Goal: Task Accomplishment & Management: Manage account settings

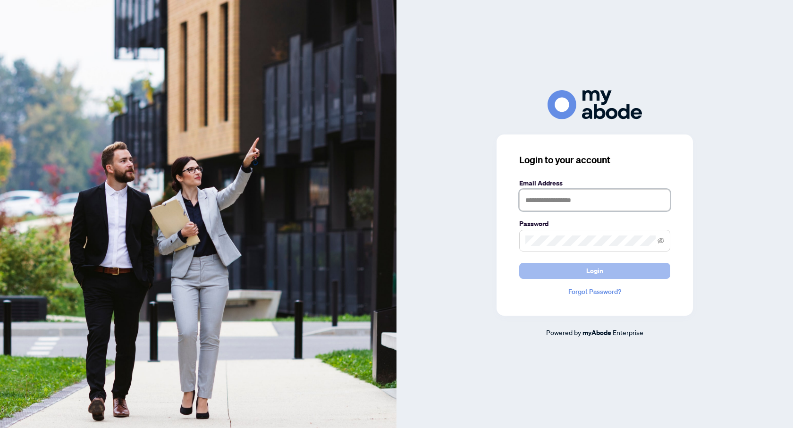
type input "**********"
click at [591, 271] on span "Login" at bounding box center [594, 270] width 17 height 15
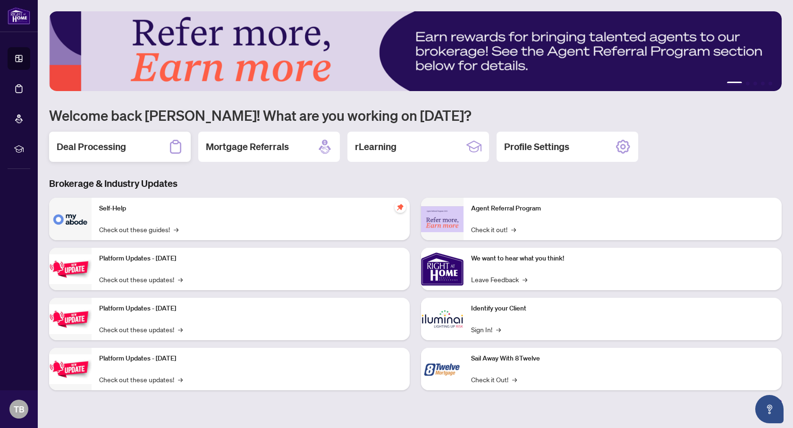
click at [91, 145] on h2 "Deal Processing" at bounding box center [91, 146] width 69 height 13
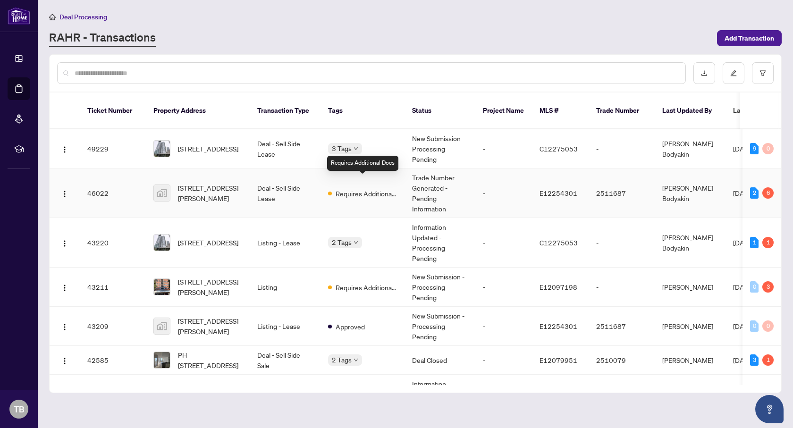
click at [363, 188] on span "Requires Additional Docs" at bounding box center [366, 193] width 61 height 10
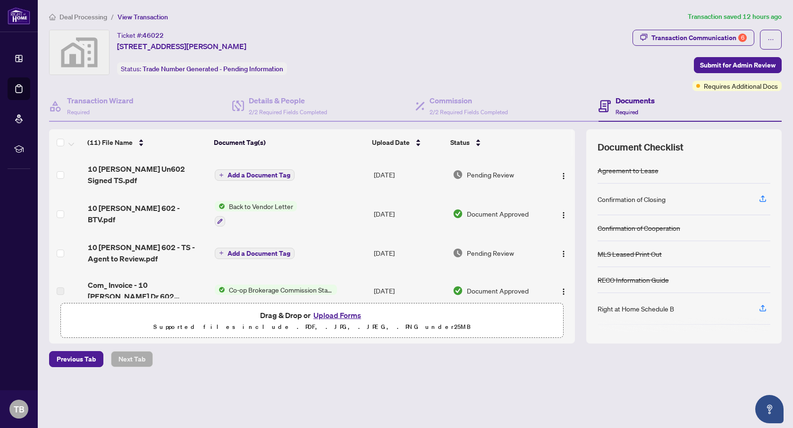
click at [329, 313] on button "Upload Forms" at bounding box center [337, 315] width 53 height 12
click at [346, 316] on button "Upload Forms" at bounding box center [337, 315] width 53 height 12
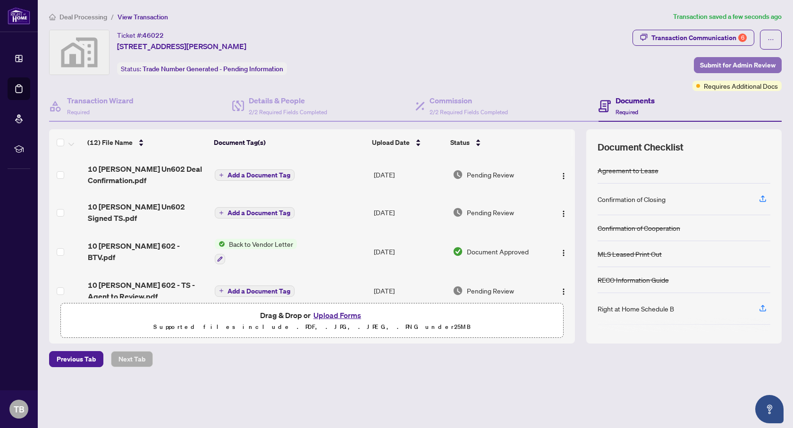
click at [742, 63] on span "Submit for Admin Review" at bounding box center [738, 65] width 76 height 15
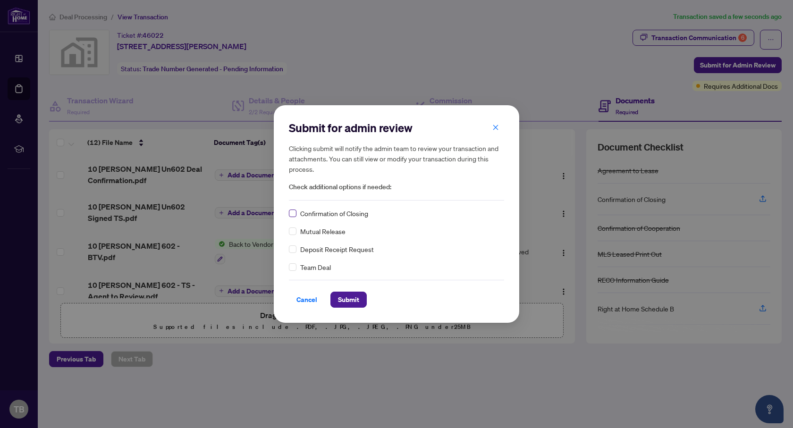
click at [293, 209] on label at bounding box center [293, 213] width 8 height 10
click at [351, 295] on span "Submit" at bounding box center [348, 299] width 21 height 15
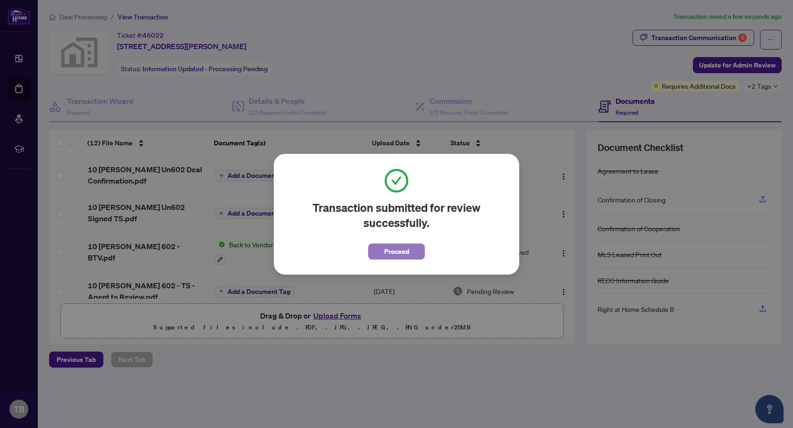
click at [396, 252] on span "Proceed" at bounding box center [396, 251] width 25 height 15
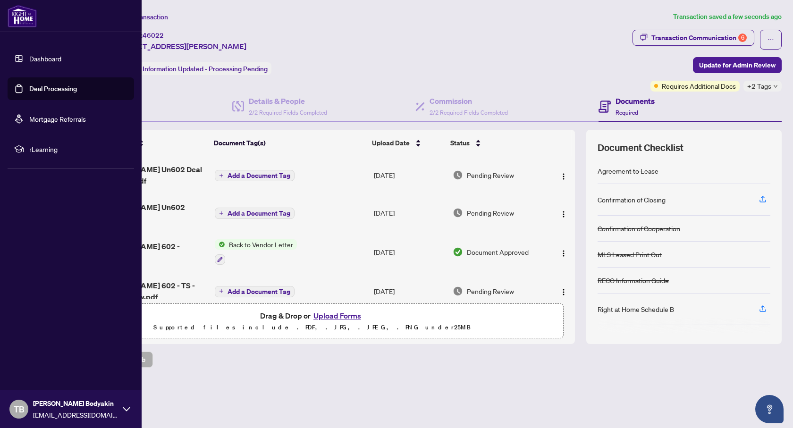
click at [47, 58] on link "Dashboard" at bounding box center [45, 58] width 32 height 8
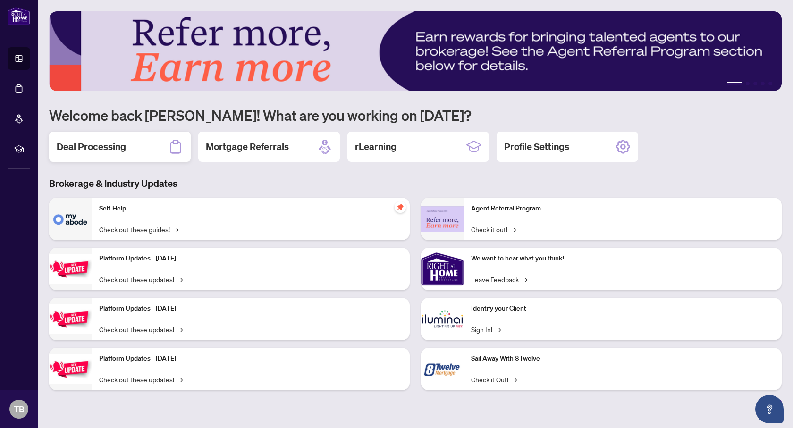
click at [92, 151] on h2 "Deal Processing" at bounding box center [91, 146] width 69 height 13
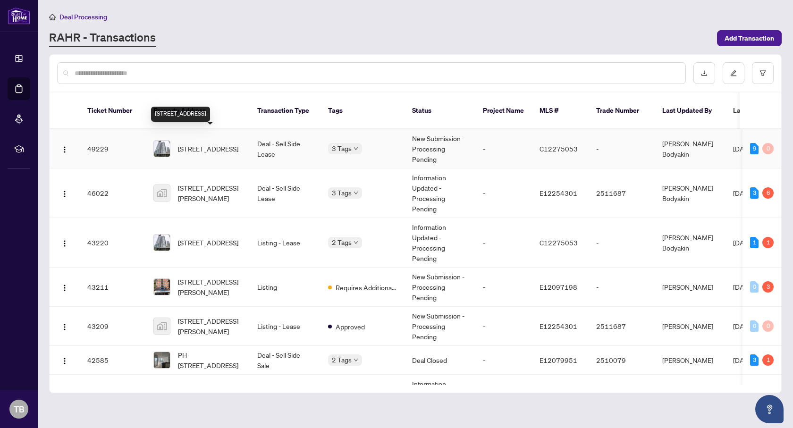
click at [230, 144] on span "[STREET_ADDRESS]" at bounding box center [208, 149] width 60 height 10
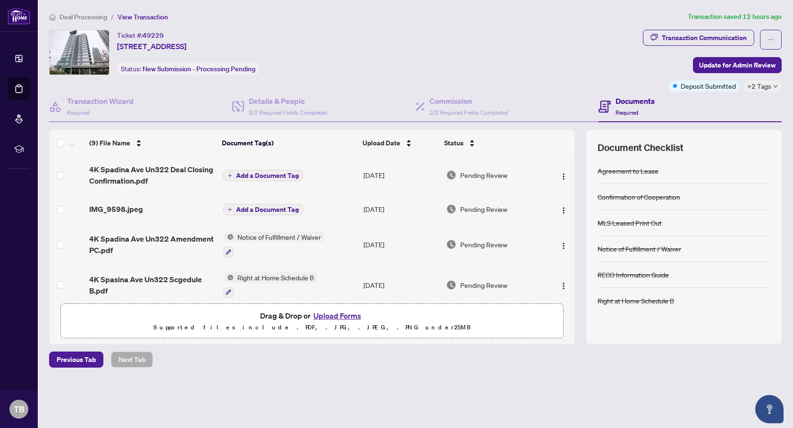
click at [259, 234] on span "Notice of Fulfillment / Waiver" at bounding box center [279, 237] width 91 height 10
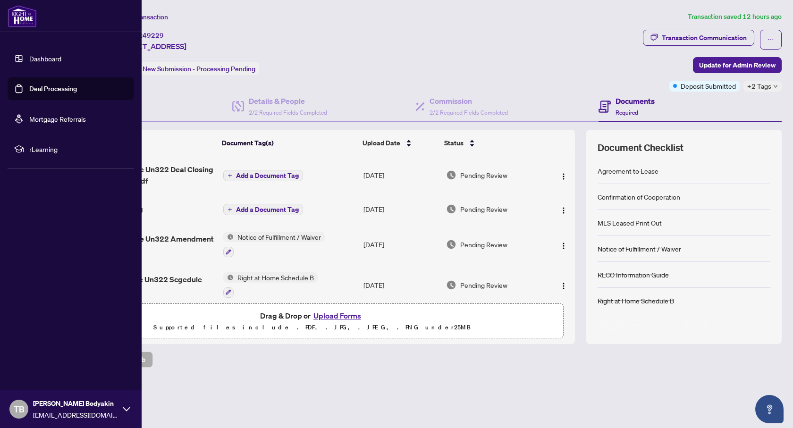
click at [31, 60] on link "Dashboard" at bounding box center [45, 58] width 32 height 8
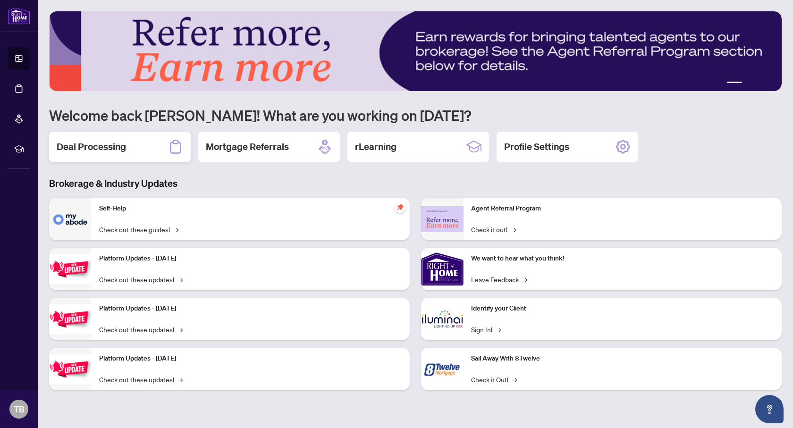
click at [97, 148] on h2 "Deal Processing" at bounding box center [91, 146] width 69 height 13
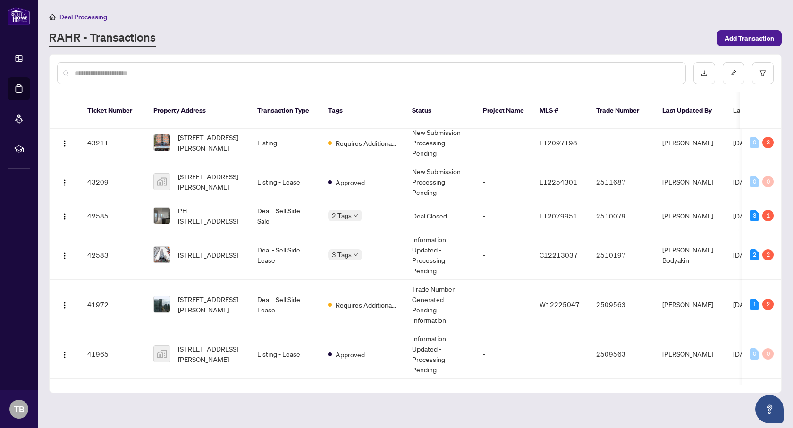
scroll to position [146, 0]
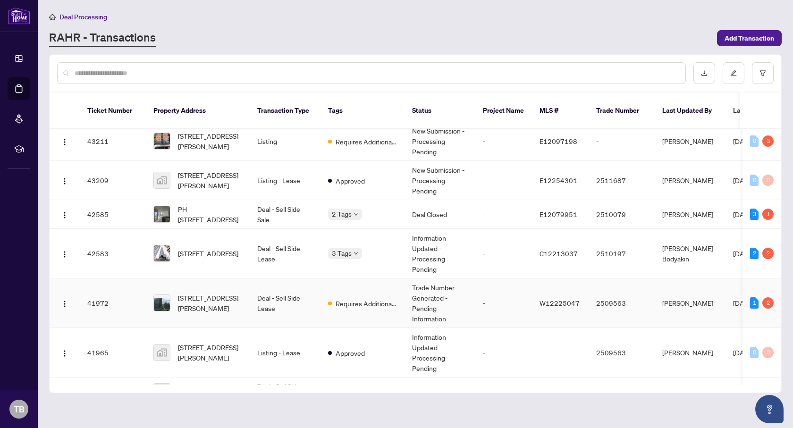
click at [273, 290] on td "Deal - Sell Side Lease" at bounding box center [285, 304] width 71 height 50
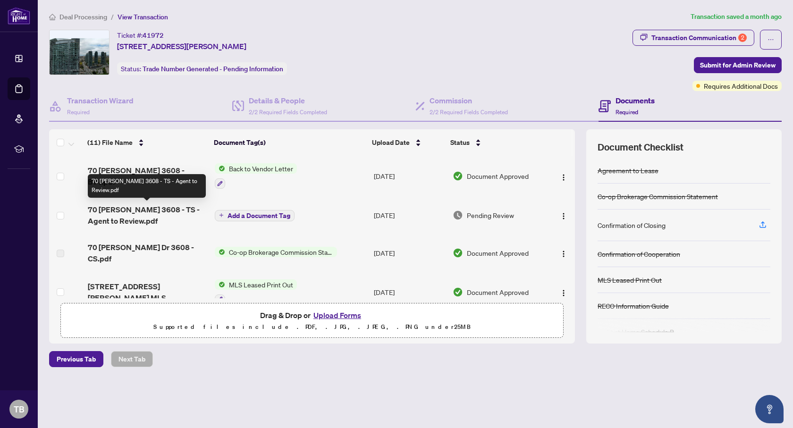
click at [164, 207] on span "70 [PERSON_NAME] 3608 - TS - Agent to Review.pdf" at bounding box center [148, 215] width 120 height 23
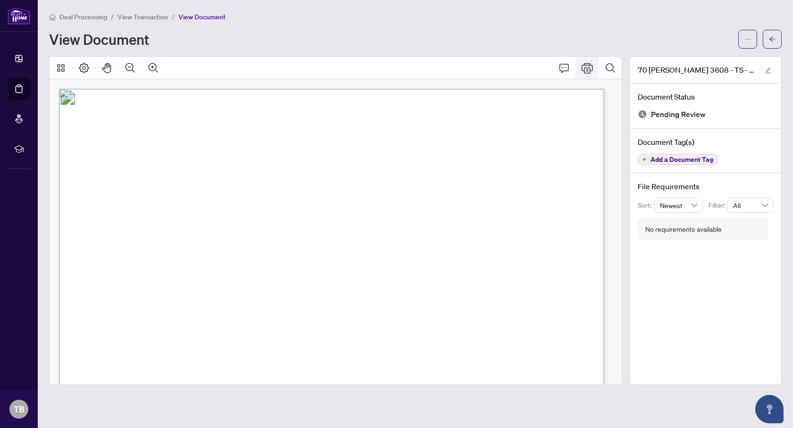
click at [586, 72] on icon "Print" at bounding box center [587, 67] width 11 height 11
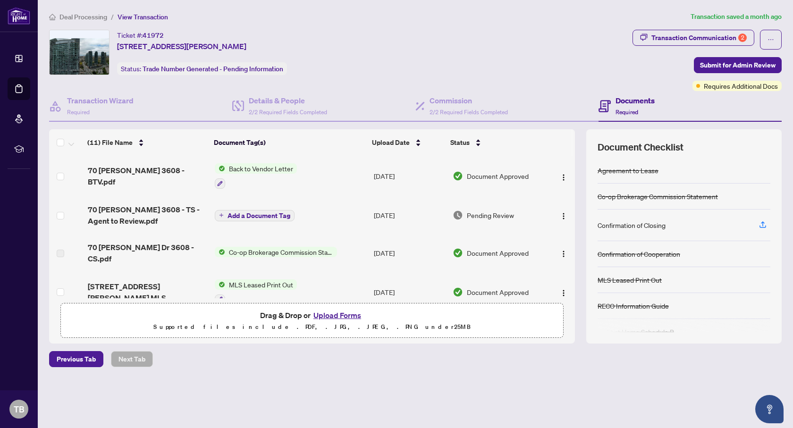
click at [348, 315] on button "Upload Forms" at bounding box center [337, 315] width 53 height 12
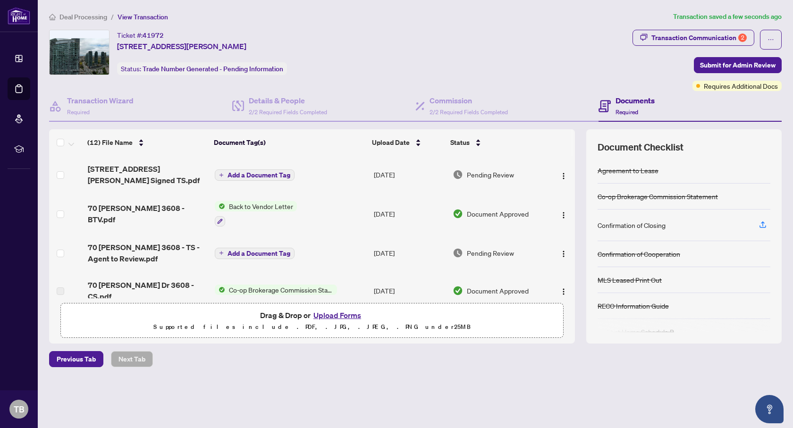
click at [334, 316] on button "Upload Forms" at bounding box center [337, 315] width 53 height 12
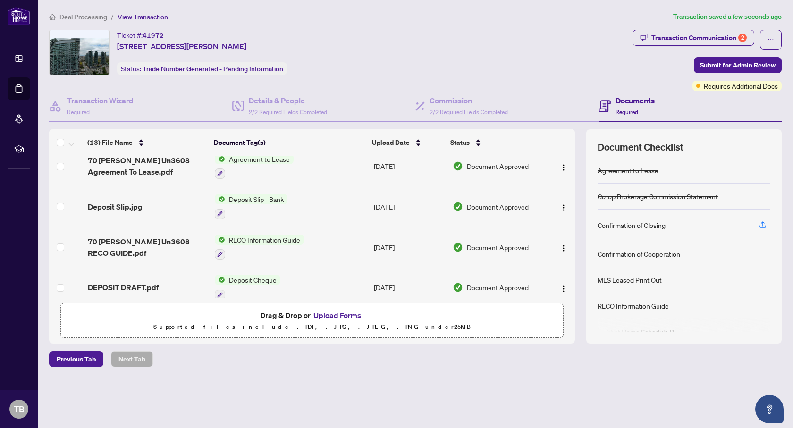
scroll to position [366, 0]
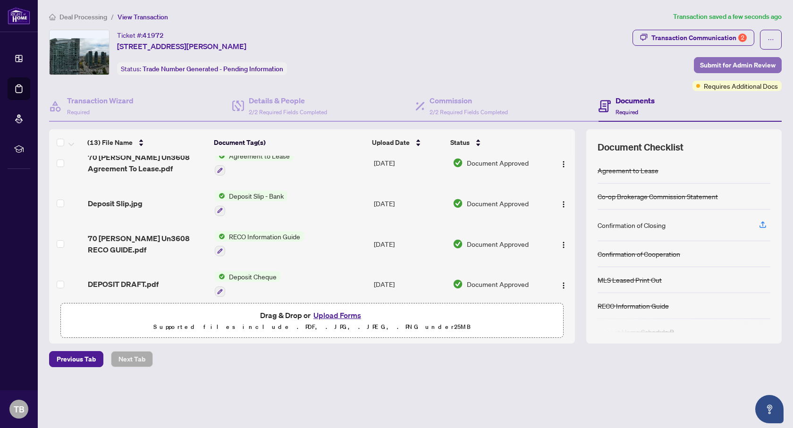
click at [748, 62] on span "Submit for Admin Review" at bounding box center [738, 65] width 76 height 15
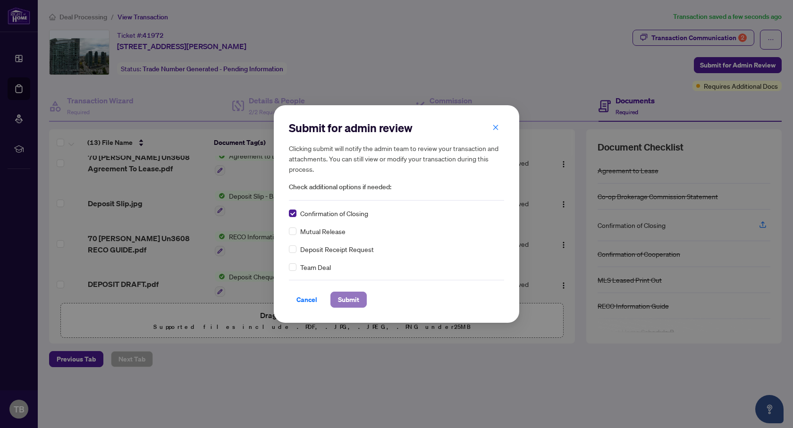
click at [350, 302] on span "Submit" at bounding box center [348, 299] width 21 height 15
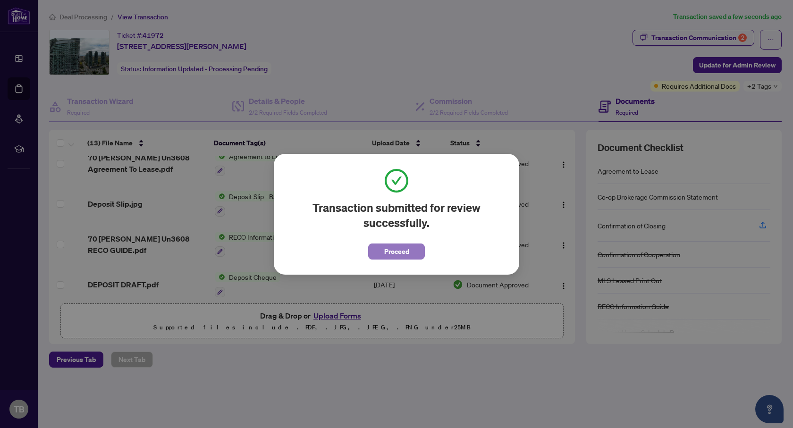
click at [397, 254] on span "Proceed" at bounding box center [396, 251] width 25 height 15
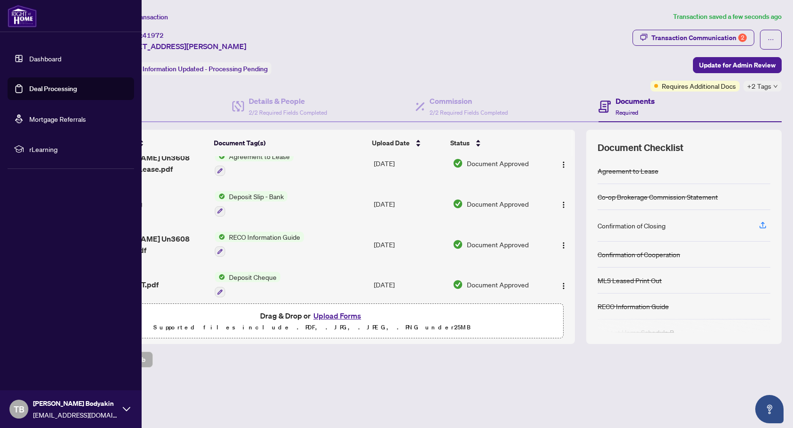
click at [45, 59] on link "Dashboard" at bounding box center [45, 58] width 32 height 8
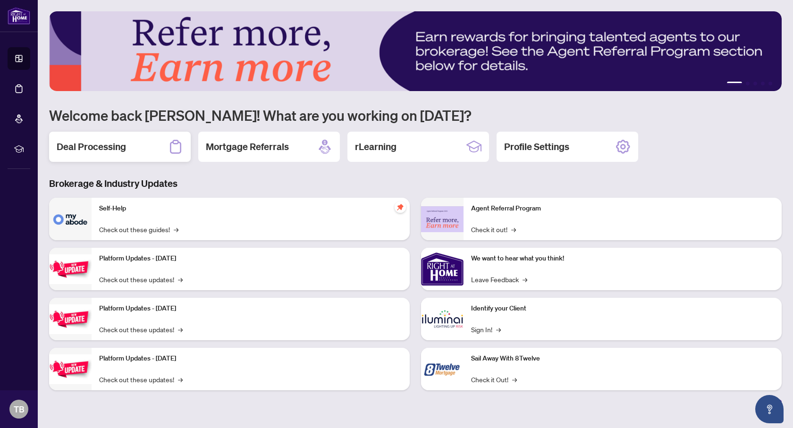
click at [118, 146] on h2 "Deal Processing" at bounding box center [91, 146] width 69 height 13
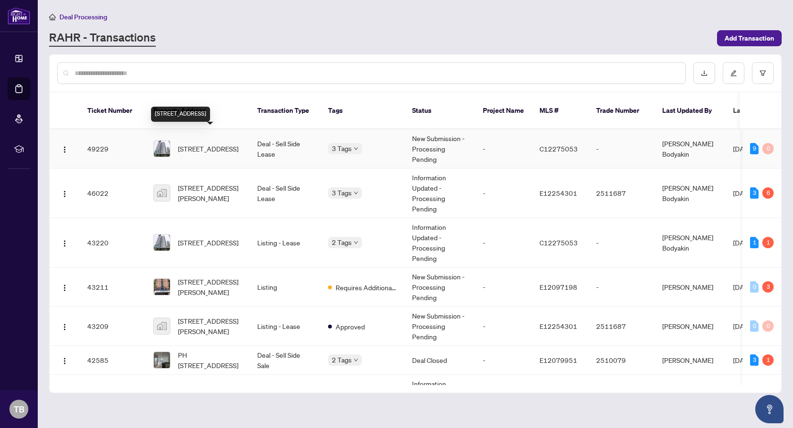
click at [210, 144] on span "[STREET_ADDRESS]" at bounding box center [208, 149] width 60 height 10
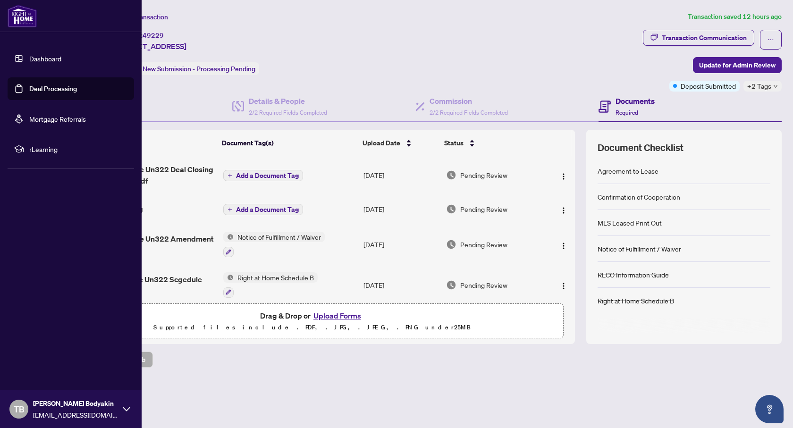
click at [35, 59] on link "Dashboard" at bounding box center [45, 58] width 32 height 8
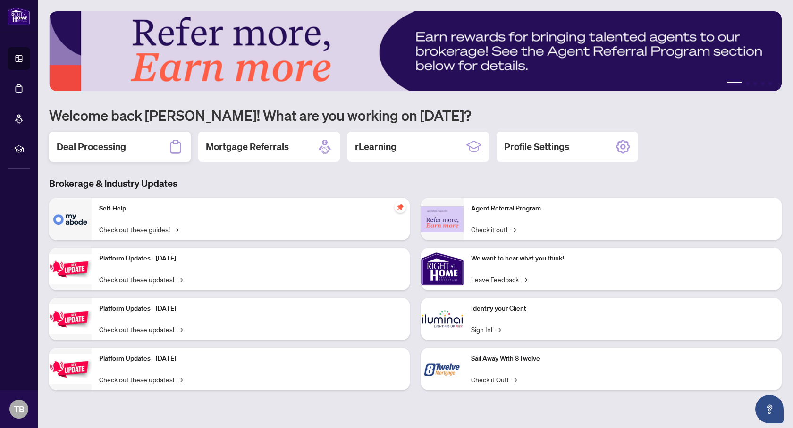
click at [80, 141] on h2 "Deal Processing" at bounding box center [91, 146] width 69 height 13
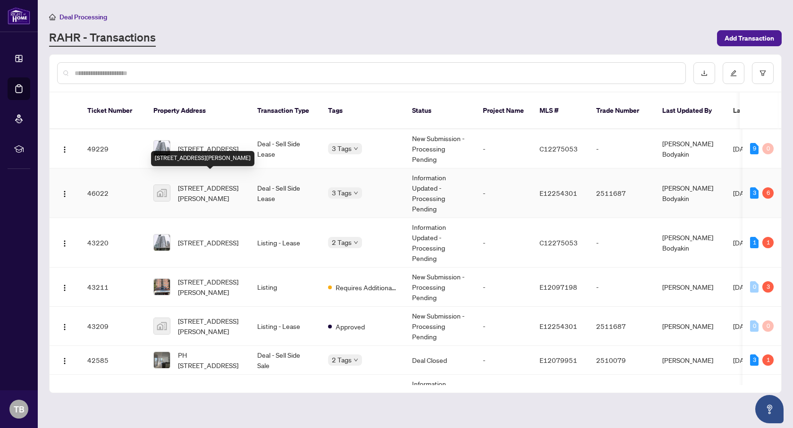
click at [197, 185] on span "[STREET_ADDRESS][PERSON_NAME]" at bounding box center [210, 193] width 64 height 21
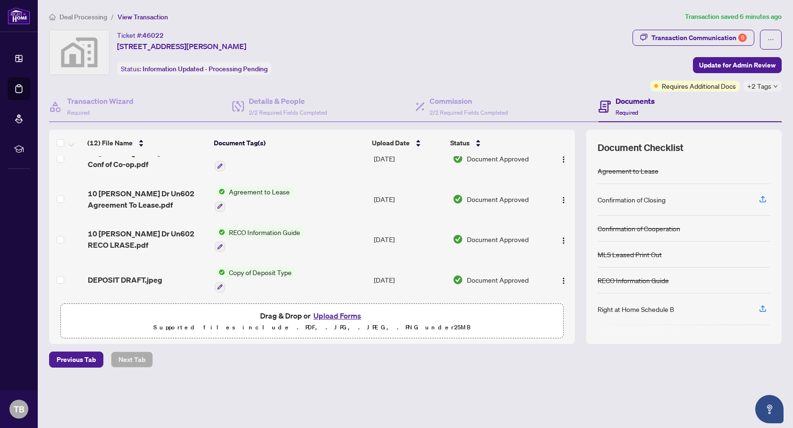
scroll to position [324, 0]
click at [341, 314] on button "Upload Forms" at bounding box center [337, 316] width 53 height 12
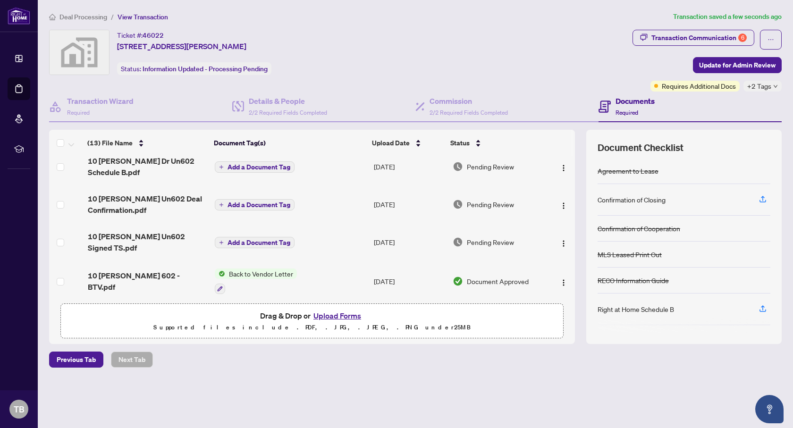
scroll to position [0, 0]
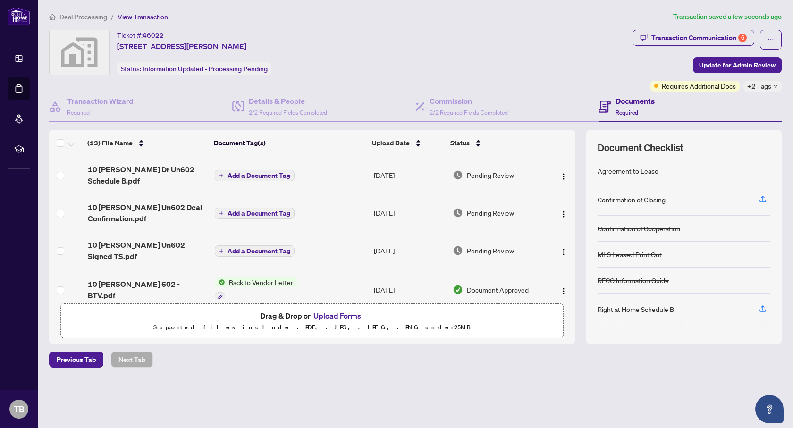
click at [250, 175] on span "Add a Document Tag" at bounding box center [259, 175] width 63 height 7
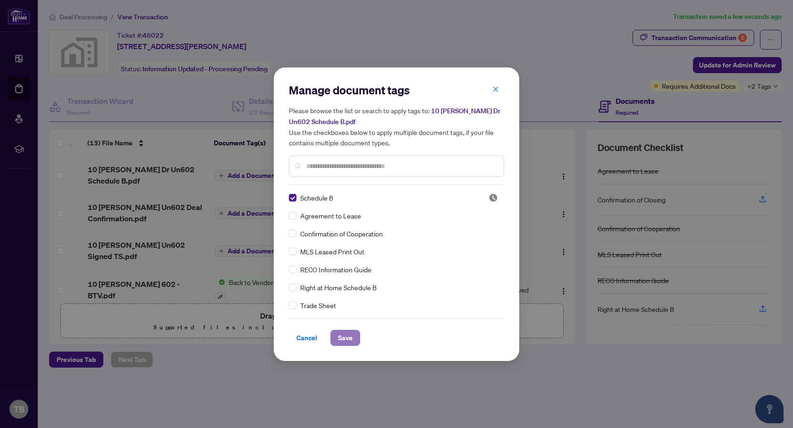
click at [344, 338] on span "Save" at bounding box center [345, 337] width 15 height 15
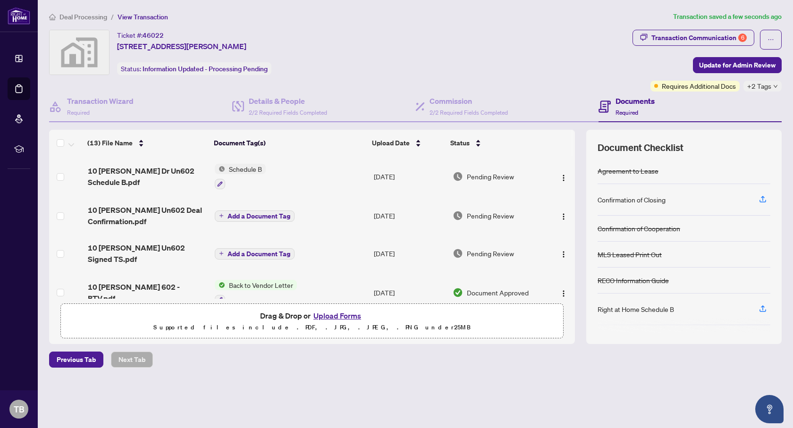
click at [249, 217] on span "Add a Document Tag" at bounding box center [259, 216] width 63 height 7
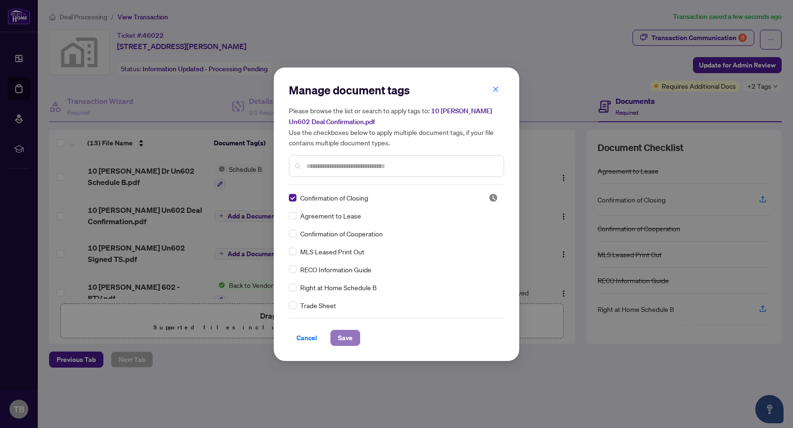
click at [344, 338] on span "Save" at bounding box center [345, 337] width 15 height 15
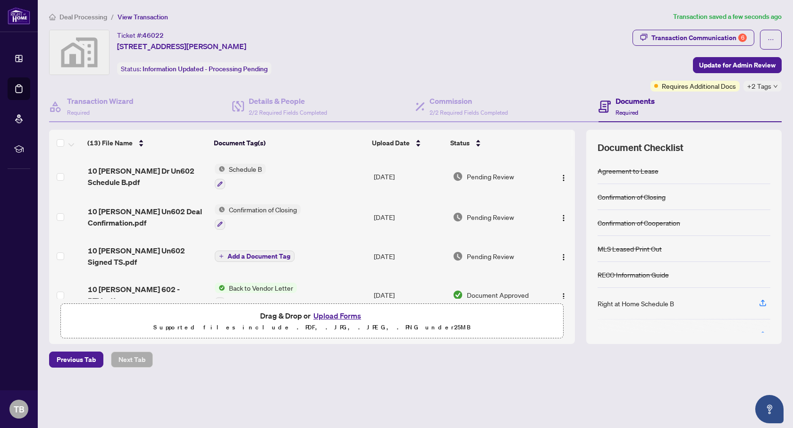
click at [254, 253] on span "Add a Document Tag" at bounding box center [259, 256] width 63 height 7
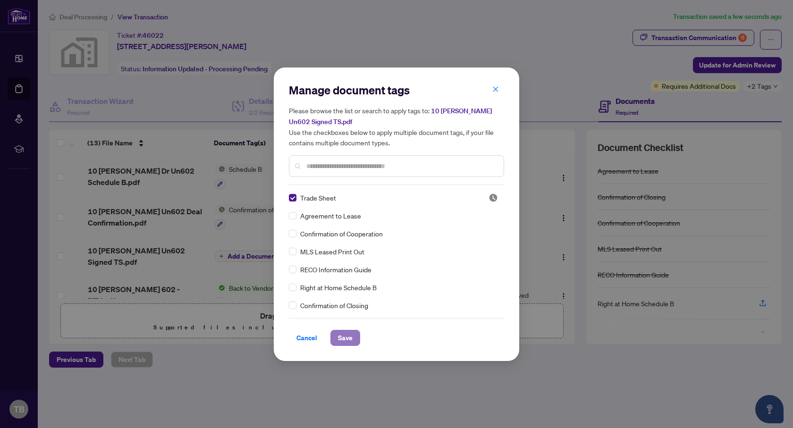
click at [351, 337] on span "Save" at bounding box center [345, 337] width 15 height 15
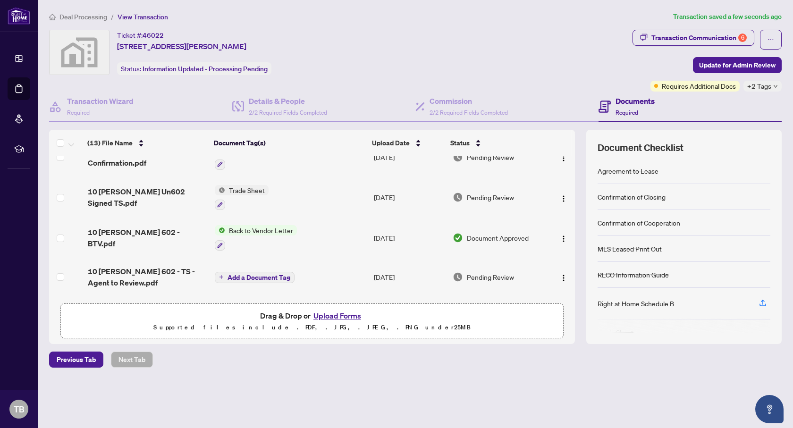
scroll to position [79, 0]
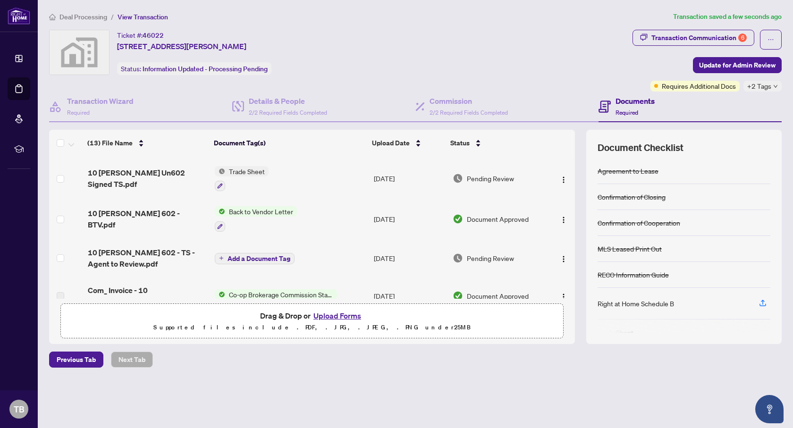
drag, startPoint x: 575, startPoint y: 201, endPoint x: 579, endPoint y: 227, distance: 25.8
click at [579, 227] on div "(13) File Name Document Tag(s) Upload Date Status 10 [PERSON_NAME] Dr Un602 Sch…" at bounding box center [415, 237] width 733 height 214
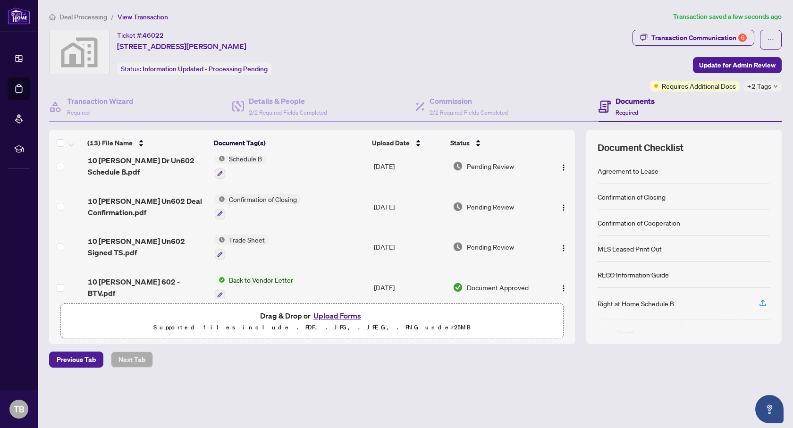
scroll to position [0, 0]
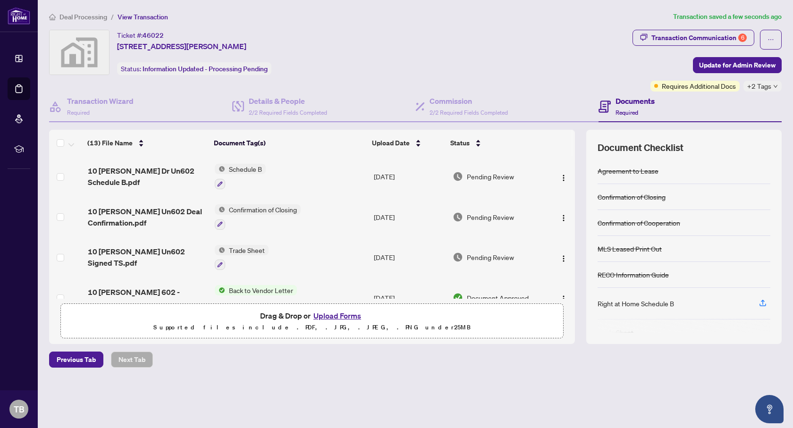
click at [237, 169] on span "Schedule B" at bounding box center [245, 169] width 41 height 10
click at [739, 67] on span "Update for Admin Review" at bounding box center [737, 65] width 76 height 15
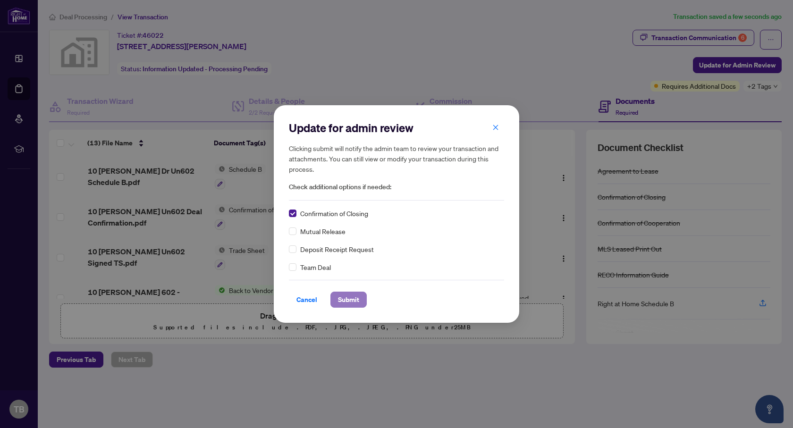
click at [346, 299] on span "Submit" at bounding box center [348, 299] width 21 height 15
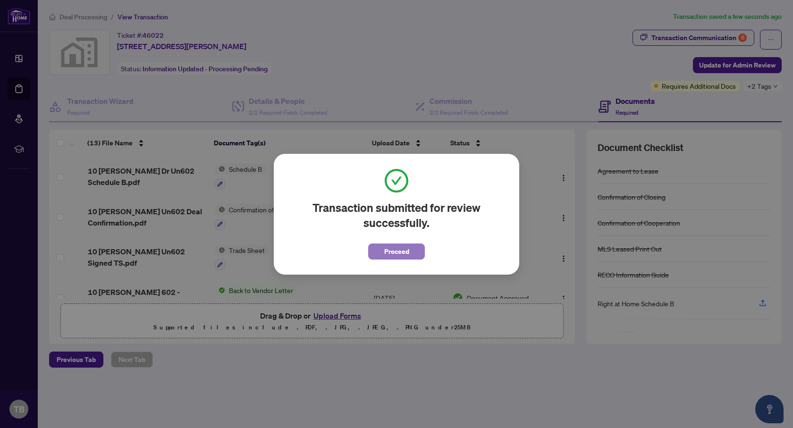
click at [405, 252] on span "Proceed" at bounding box center [396, 251] width 25 height 15
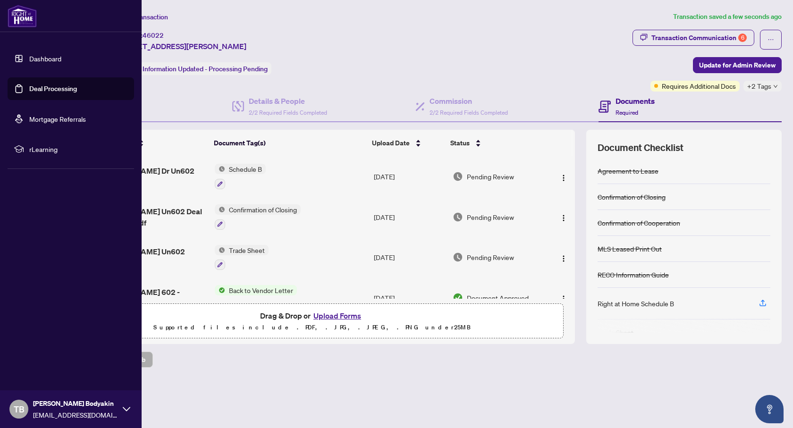
click at [47, 59] on link "Dashboard" at bounding box center [45, 58] width 32 height 8
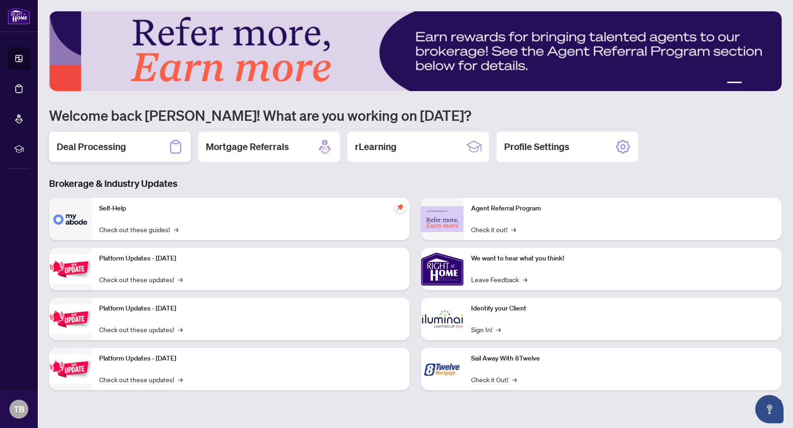
click at [113, 149] on h2 "Deal Processing" at bounding box center [91, 146] width 69 height 13
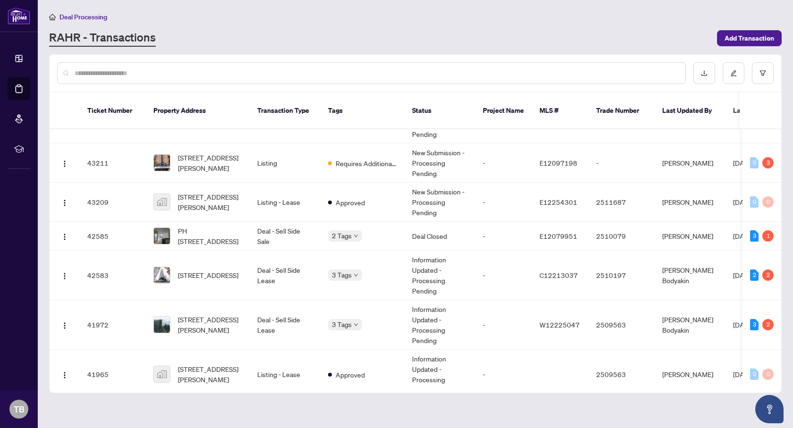
scroll to position [132, 0]
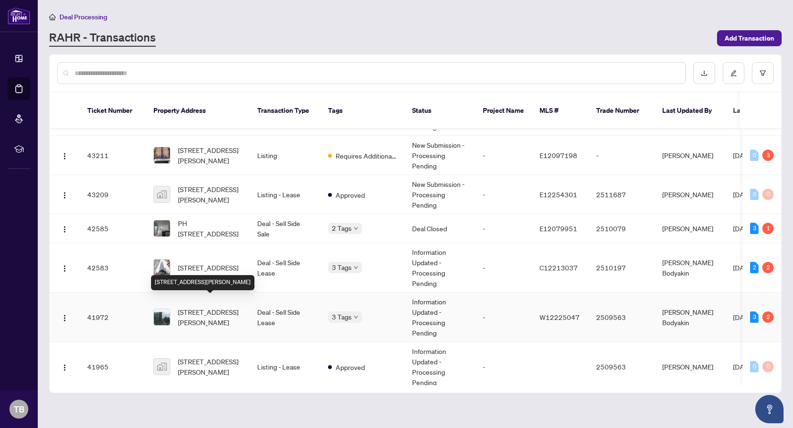
click at [222, 309] on span "[STREET_ADDRESS][PERSON_NAME]" at bounding box center [210, 317] width 64 height 21
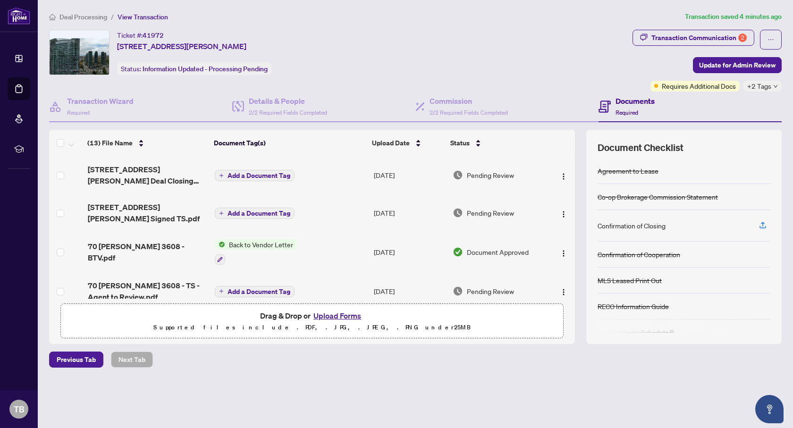
click at [273, 173] on span "Add a Document Tag" at bounding box center [259, 175] width 63 height 7
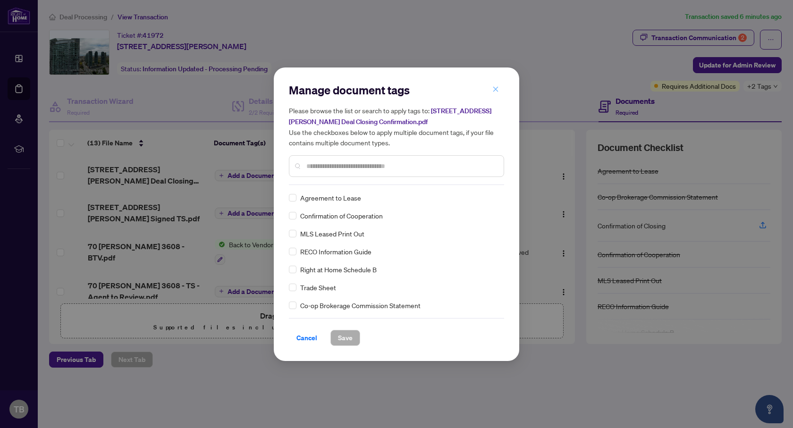
click at [494, 88] on icon "close" at bounding box center [495, 89] width 7 height 7
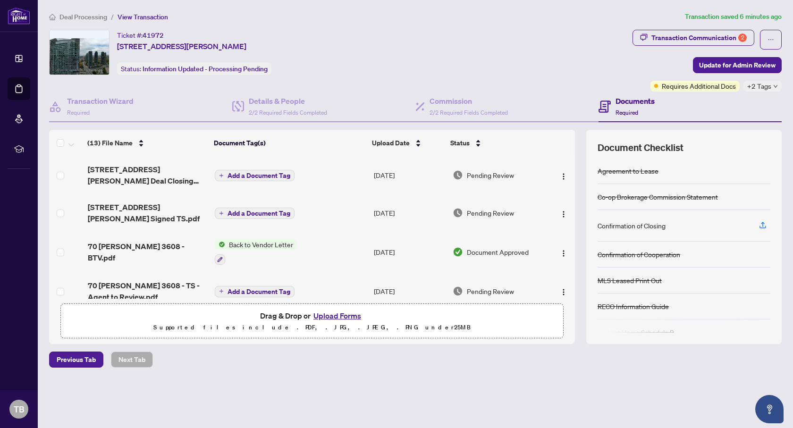
click at [273, 177] on span "Add a Document Tag" at bounding box center [259, 175] width 63 height 7
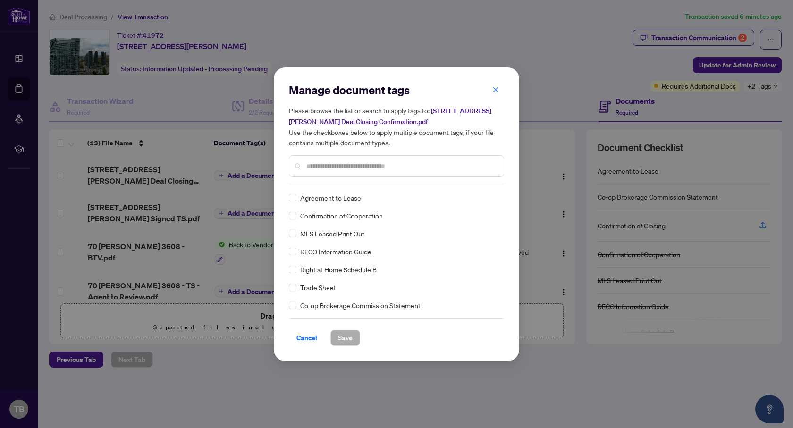
click at [269, 176] on div "Manage document tags Please browse the list or search to apply tags to: [STREET…" at bounding box center [396, 214] width 793 height 428
click at [308, 164] on input "text" at bounding box center [401, 166] width 190 height 10
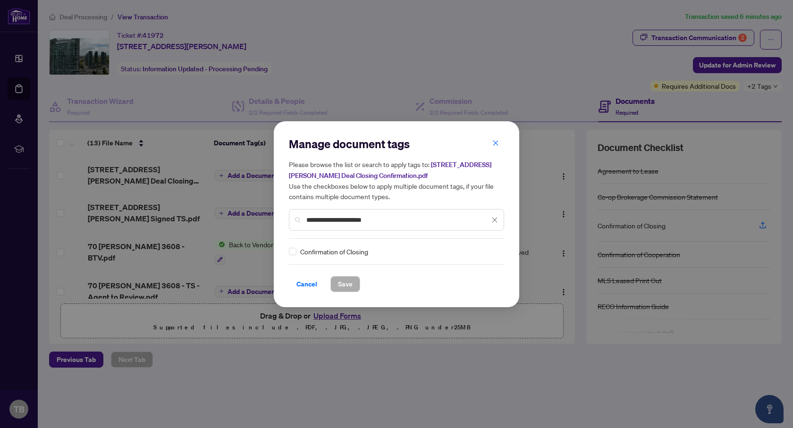
type input "**********"
click at [344, 284] on span "Save" at bounding box center [345, 284] width 15 height 15
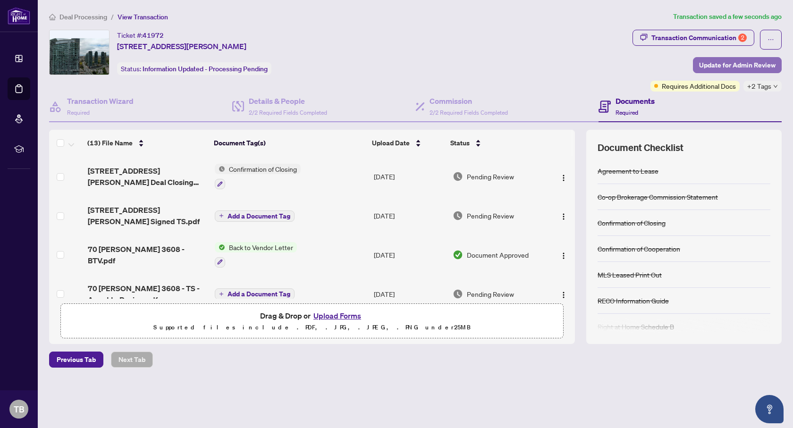
click at [728, 64] on span "Update for Admin Review" at bounding box center [737, 65] width 76 height 15
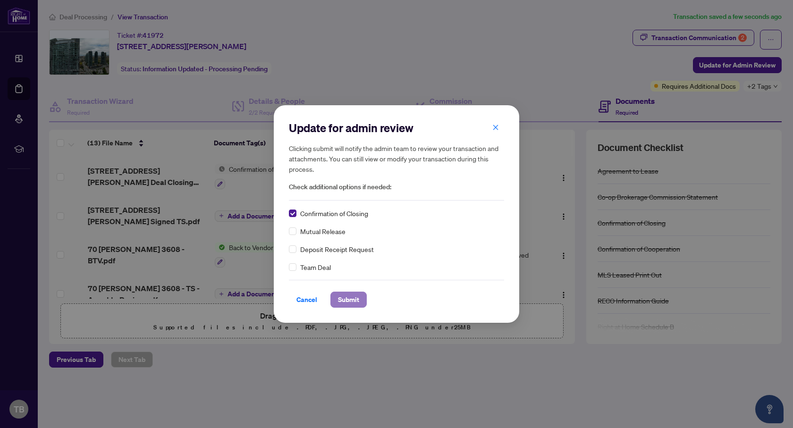
click at [338, 302] on span "Submit" at bounding box center [348, 299] width 21 height 15
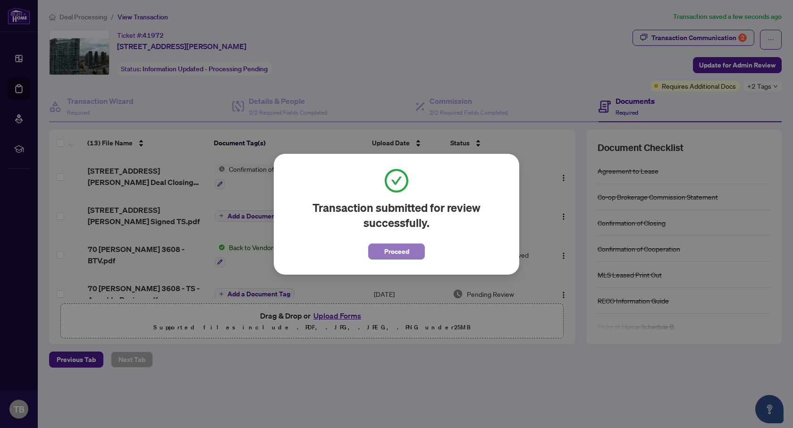
click at [389, 255] on span "Proceed" at bounding box center [396, 251] width 25 height 15
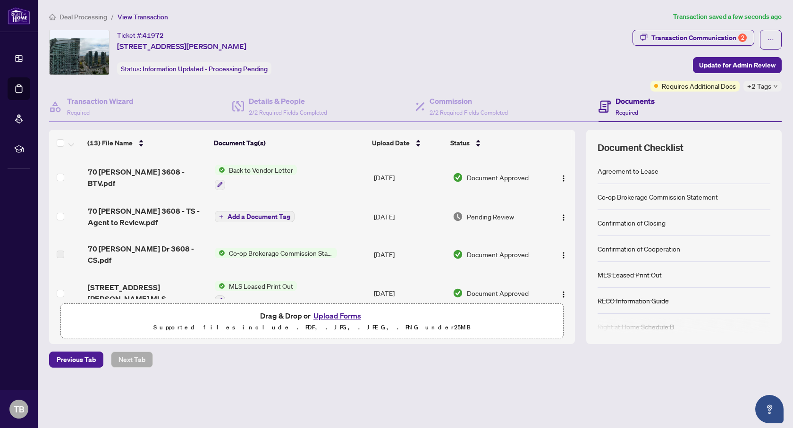
scroll to position [86, 0]
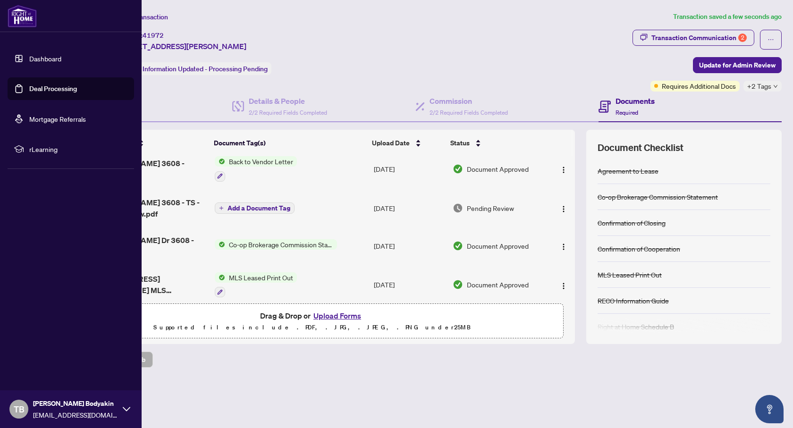
click at [44, 59] on link "Dashboard" at bounding box center [45, 58] width 32 height 8
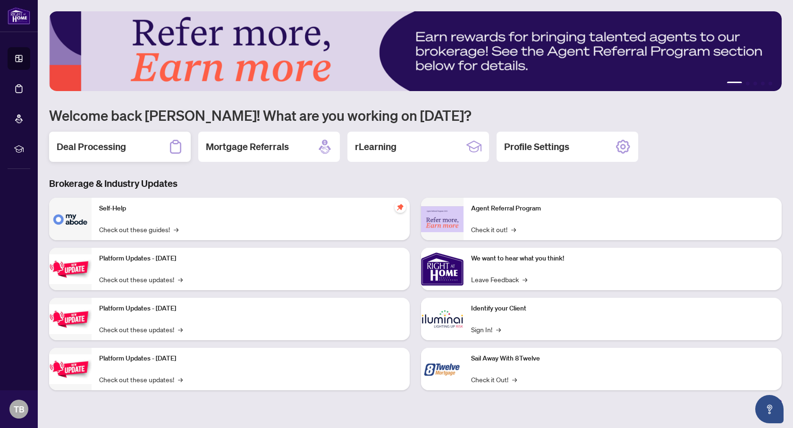
click at [105, 145] on h2 "Deal Processing" at bounding box center [91, 146] width 69 height 13
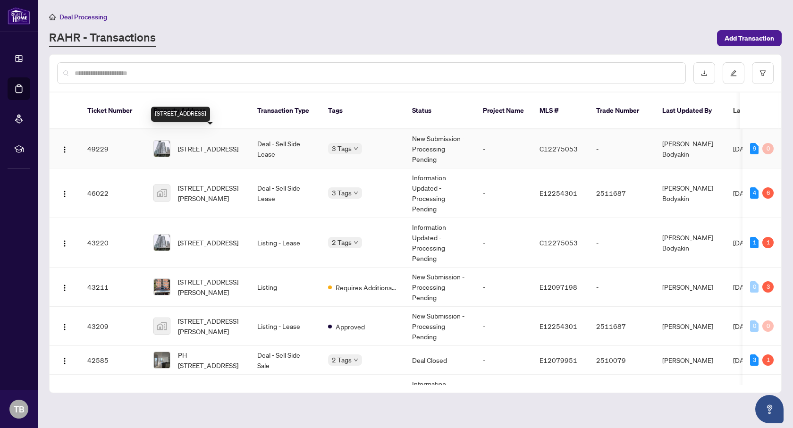
click at [211, 144] on span "[STREET_ADDRESS]" at bounding box center [208, 149] width 60 height 10
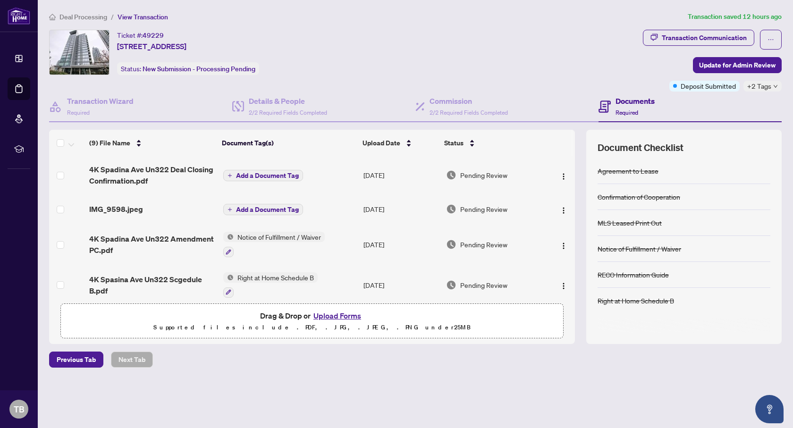
click at [251, 175] on span "Add a Document Tag" at bounding box center [267, 175] width 63 height 7
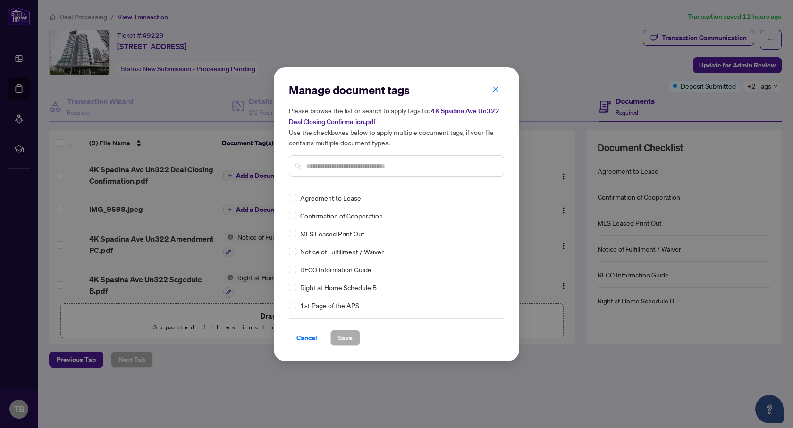
click at [306, 168] on input "text" at bounding box center [401, 166] width 190 height 10
type input "**********"
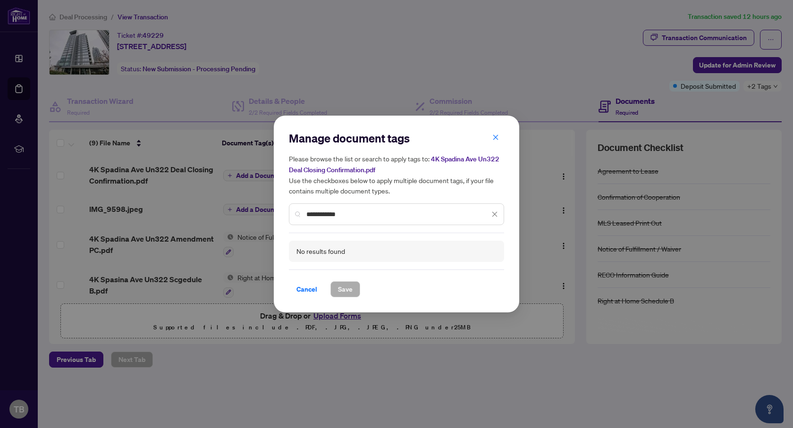
drag, startPoint x: 347, startPoint y: 215, endPoint x: 304, endPoint y: 213, distance: 43.5
click at [304, 213] on div "**********" at bounding box center [396, 214] width 215 height 22
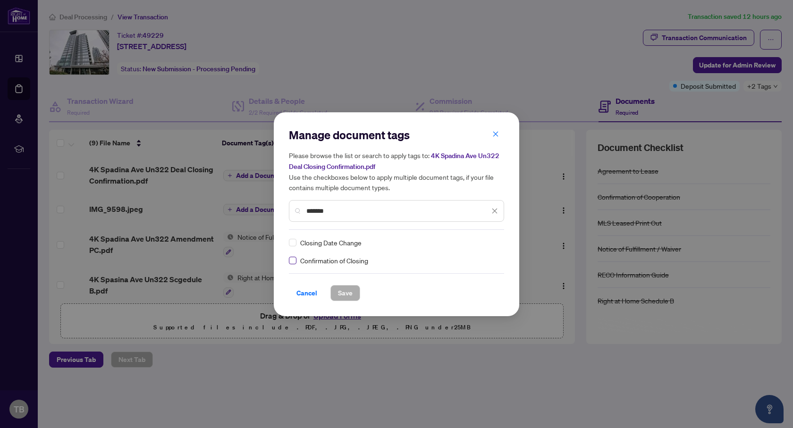
type input "*******"
click at [344, 292] on span "Save" at bounding box center [345, 293] width 15 height 15
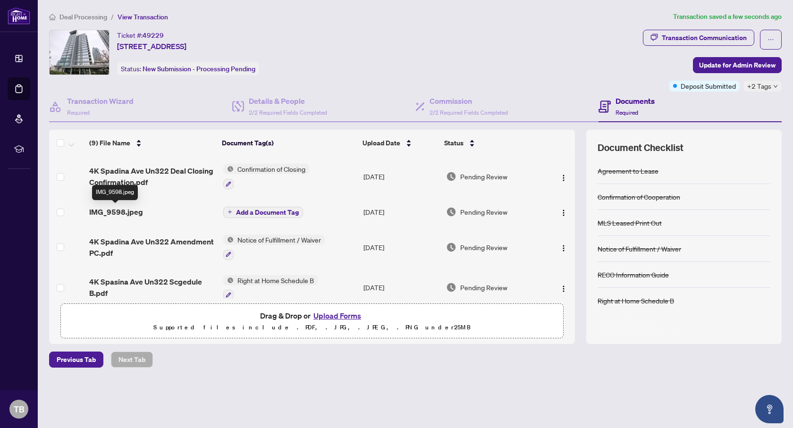
click at [117, 211] on span "IMG_9598.jpeg" at bounding box center [116, 211] width 54 height 11
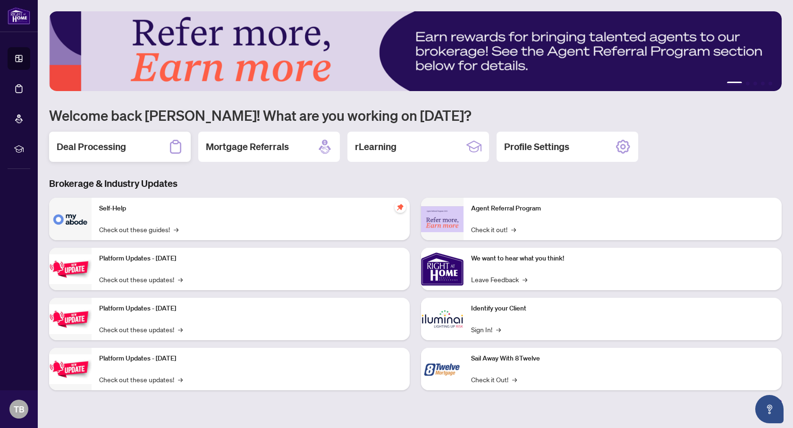
click at [118, 151] on h2 "Deal Processing" at bounding box center [91, 146] width 69 height 13
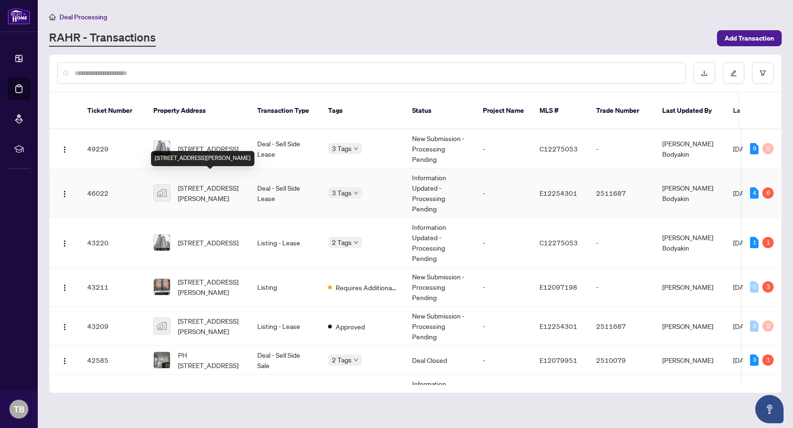
click at [228, 183] on span "[STREET_ADDRESS][PERSON_NAME]" at bounding box center [210, 193] width 64 height 21
